Goal: Task Accomplishment & Management: Manage account settings

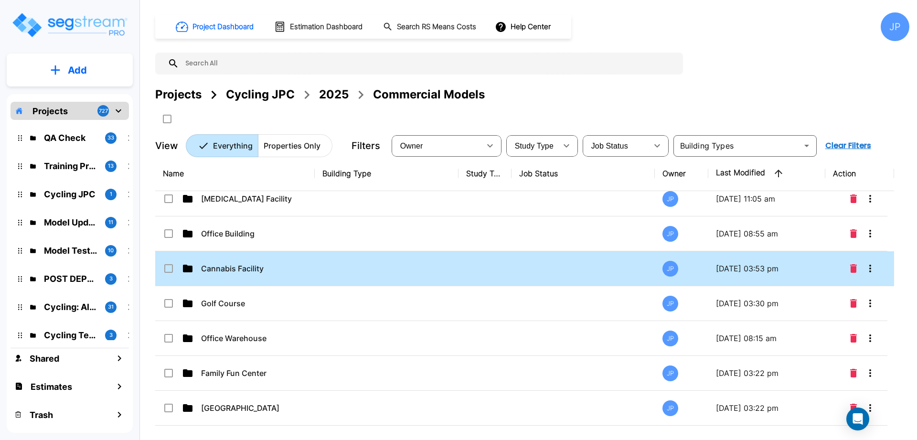
scroll to position [11, 0]
click at [387, 276] on td at bounding box center [387, 267] width 144 height 35
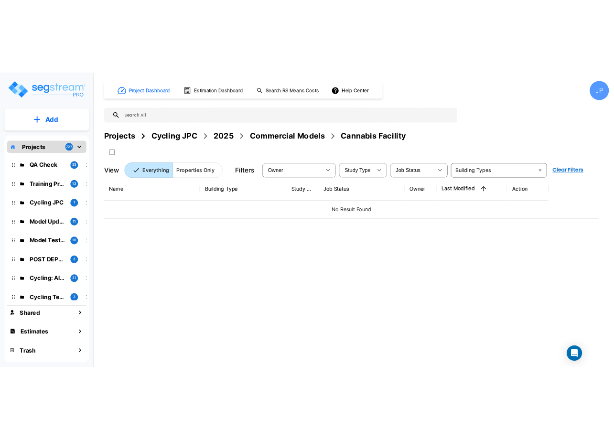
scroll to position [0, 0]
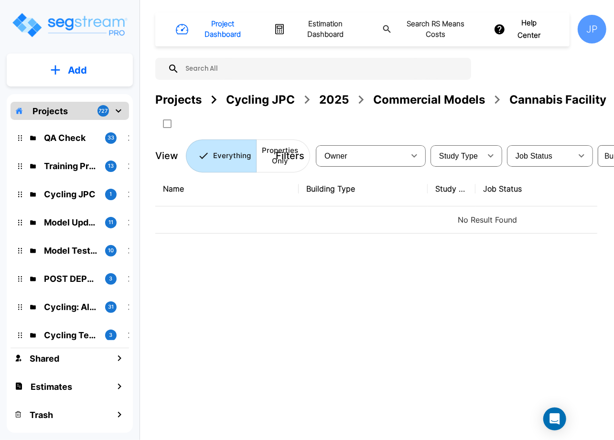
click at [184, 96] on div "Projects" at bounding box center [178, 99] width 46 height 17
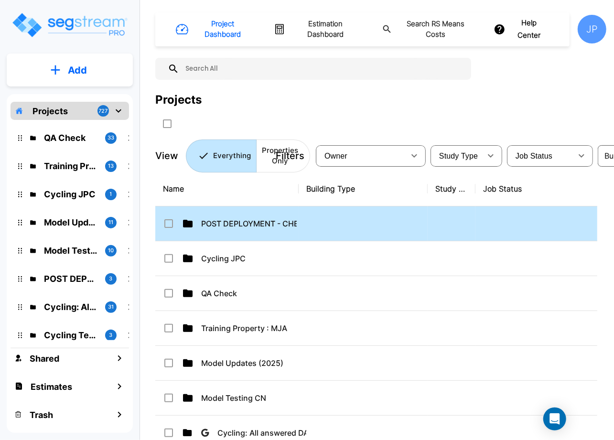
click at [170, 223] on input "select row POST DEPLOYMENT - CHECKLISTS" at bounding box center [168, 222] width 10 height 8
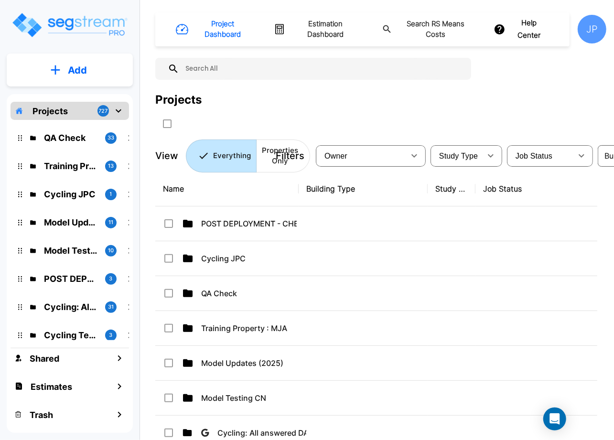
click at [170, 260] on icon at bounding box center [168, 258] width 11 height 11
checkbox input "true"
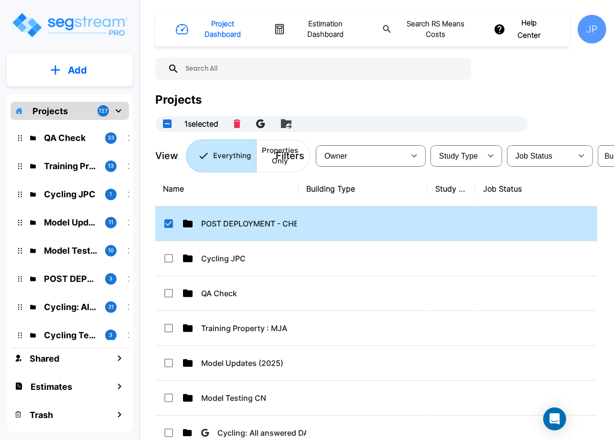
checkbox input "true"
